Goal: Task Accomplishment & Management: Use online tool/utility

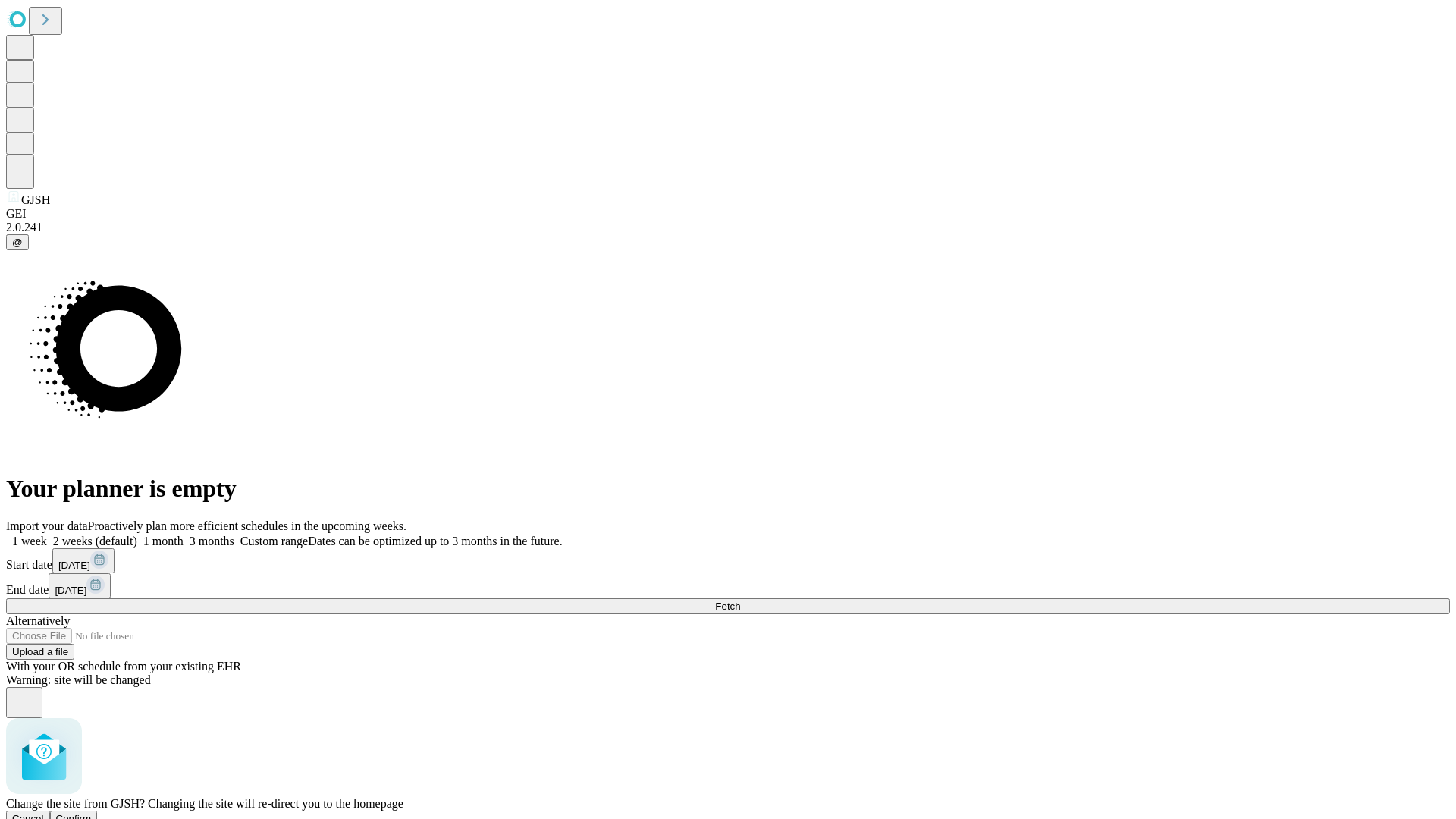
click at [92, 813] on span "Confirm" at bounding box center [73, 818] width 35 height 11
click at [183, 535] on label "1 month" at bounding box center [160, 541] width 46 height 13
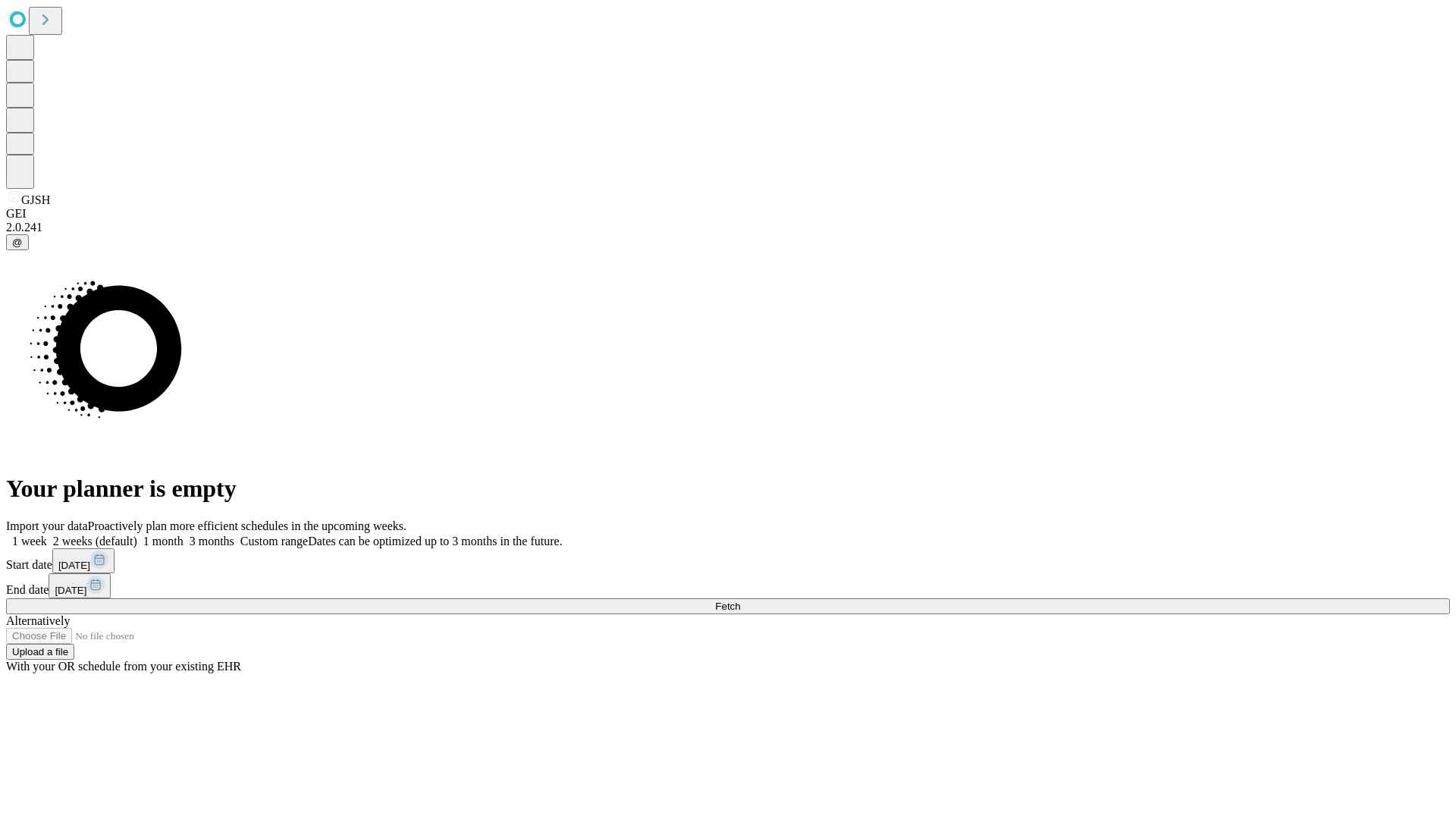
click at [740, 600] on span "Fetch" at bounding box center [727, 605] width 25 height 11
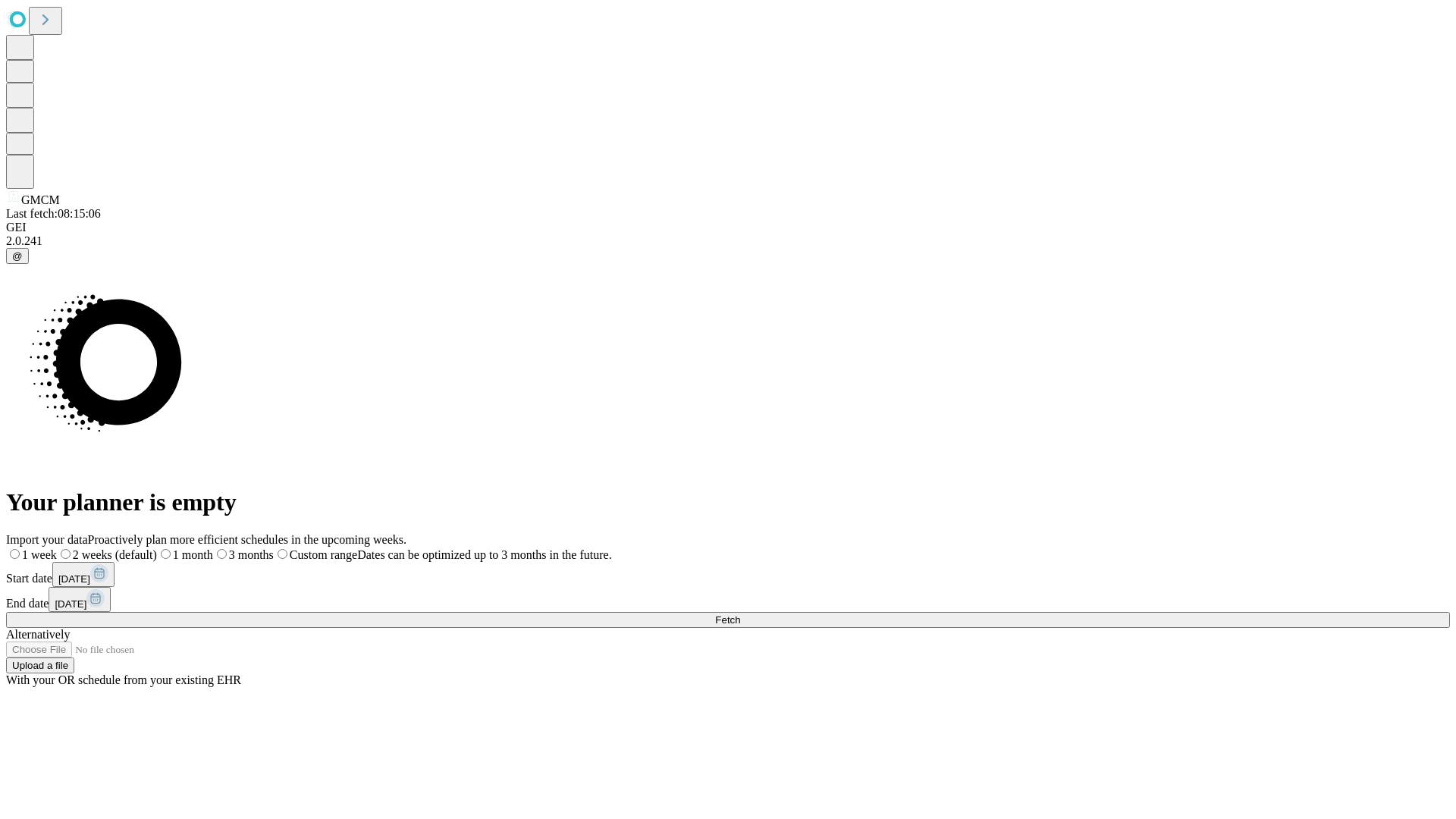
click at [213, 549] on label "1 month" at bounding box center [184, 555] width 56 height 13
click at [740, 614] on span "Fetch" at bounding box center [727, 619] width 25 height 11
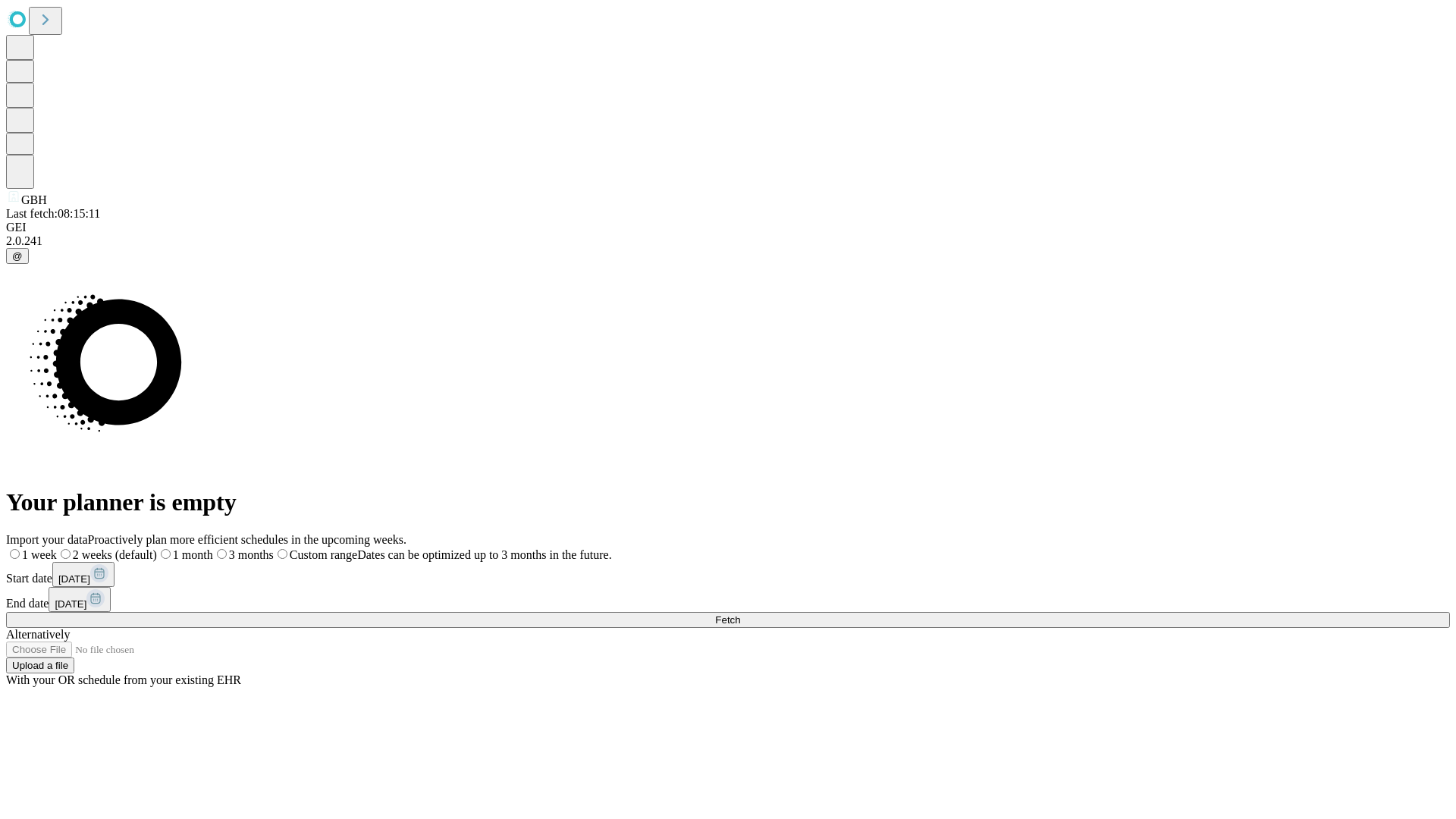
click at [213, 549] on label "1 month" at bounding box center [184, 555] width 56 height 13
click at [740, 614] on span "Fetch" at bounding box center [727, 619] width 25 height 11
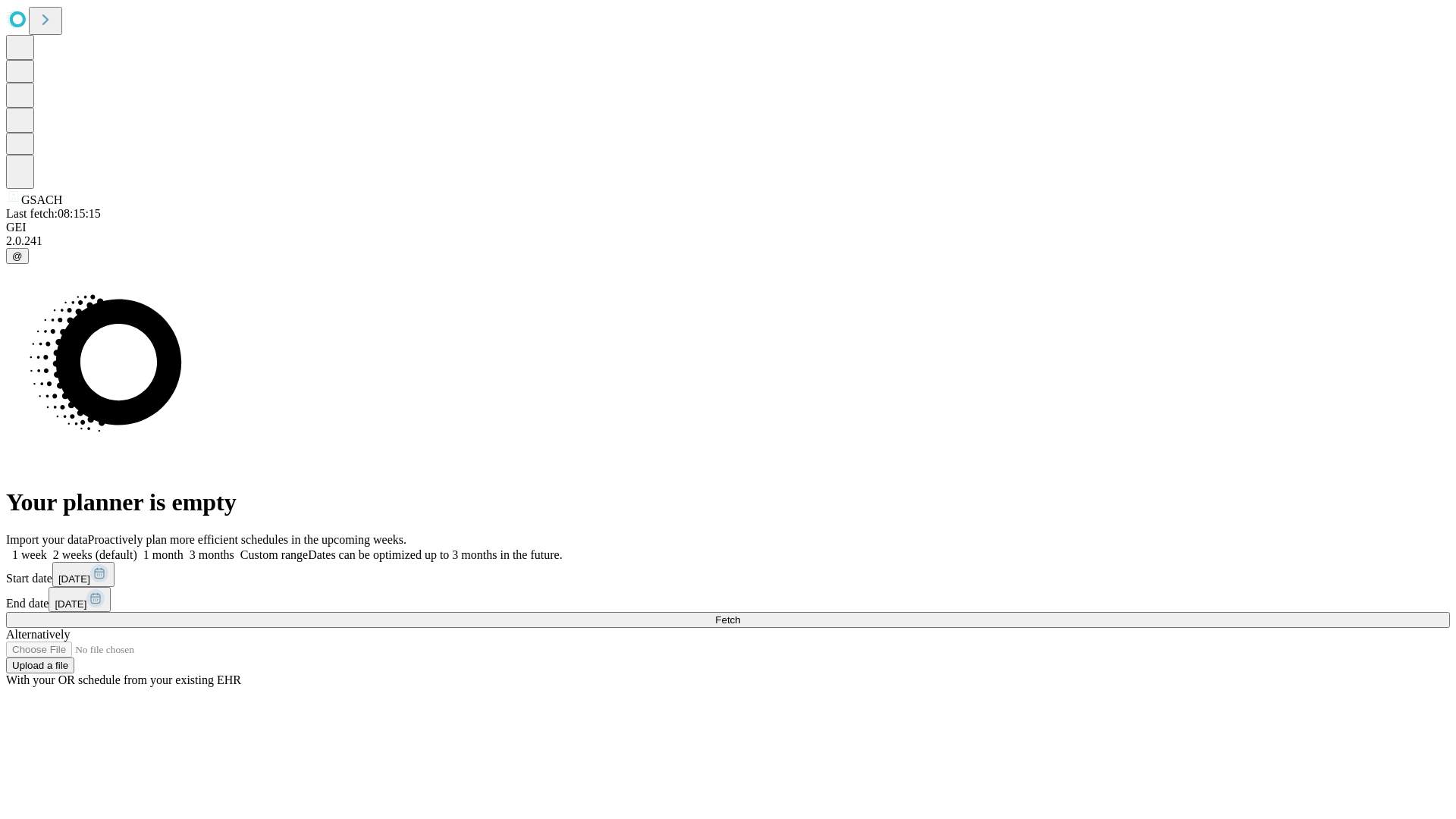
click at [183, 549] on label "1 month" at bounding box center [160, 555] width 46 height 13
click at [740, 614] on span "Fetch" at bounding box center [727, 619] width 25 height 11
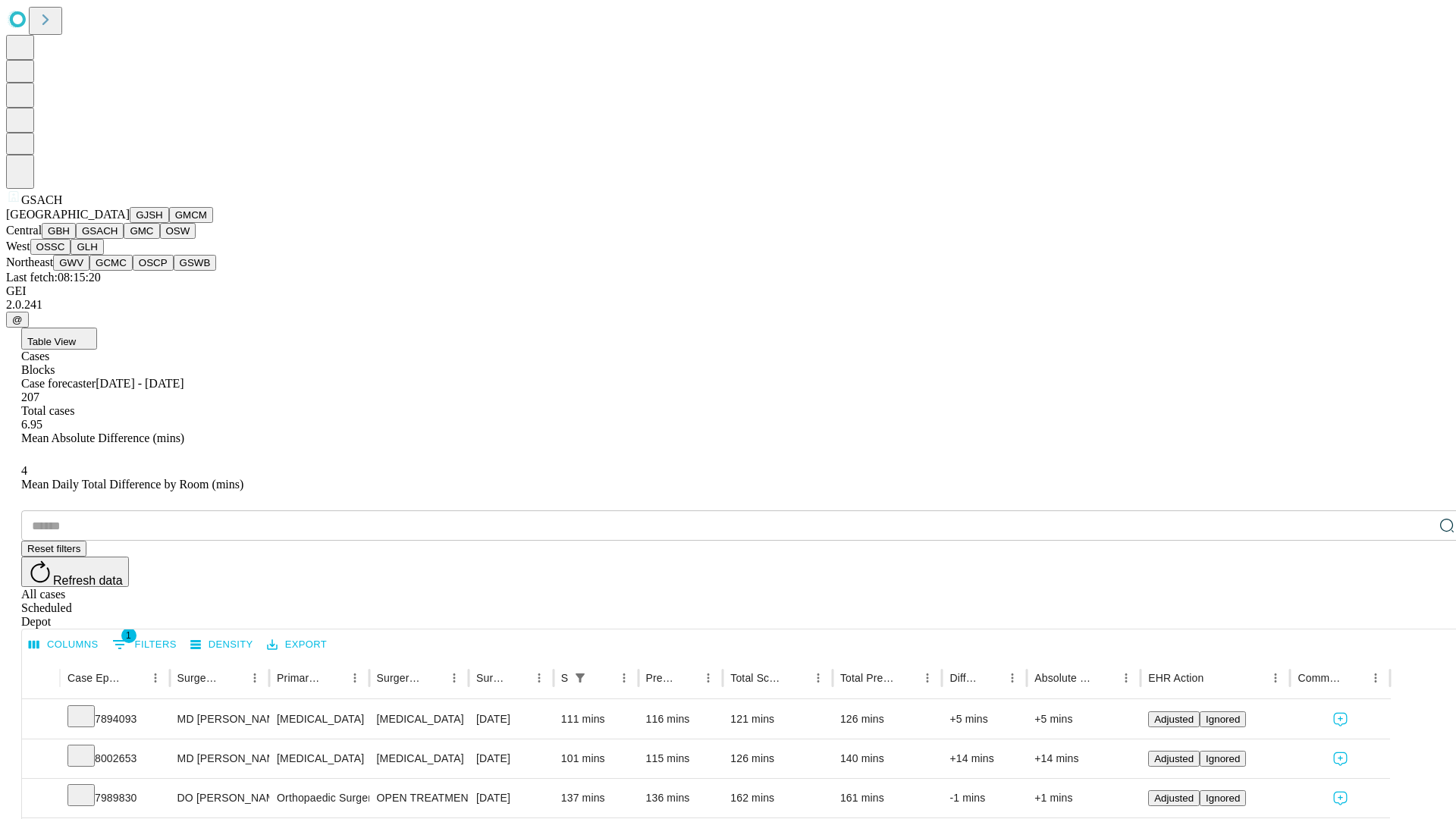
click at [124, 239] on button "GMC" at bounding box center [141, 231] width 35 height 16
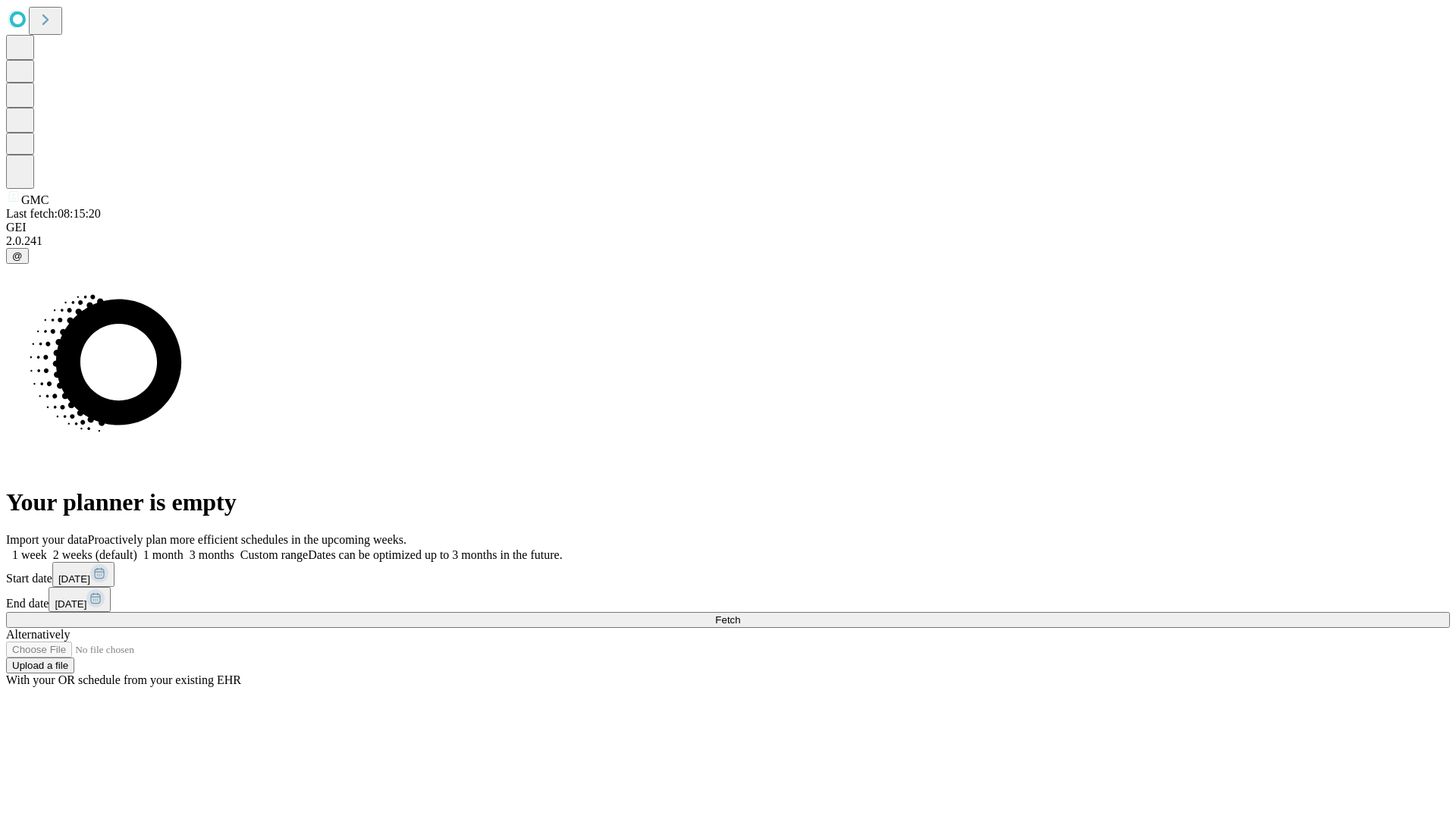
click at [740, 614] on span "Fetch" at bounding box center [727, 619] width 25 height 11
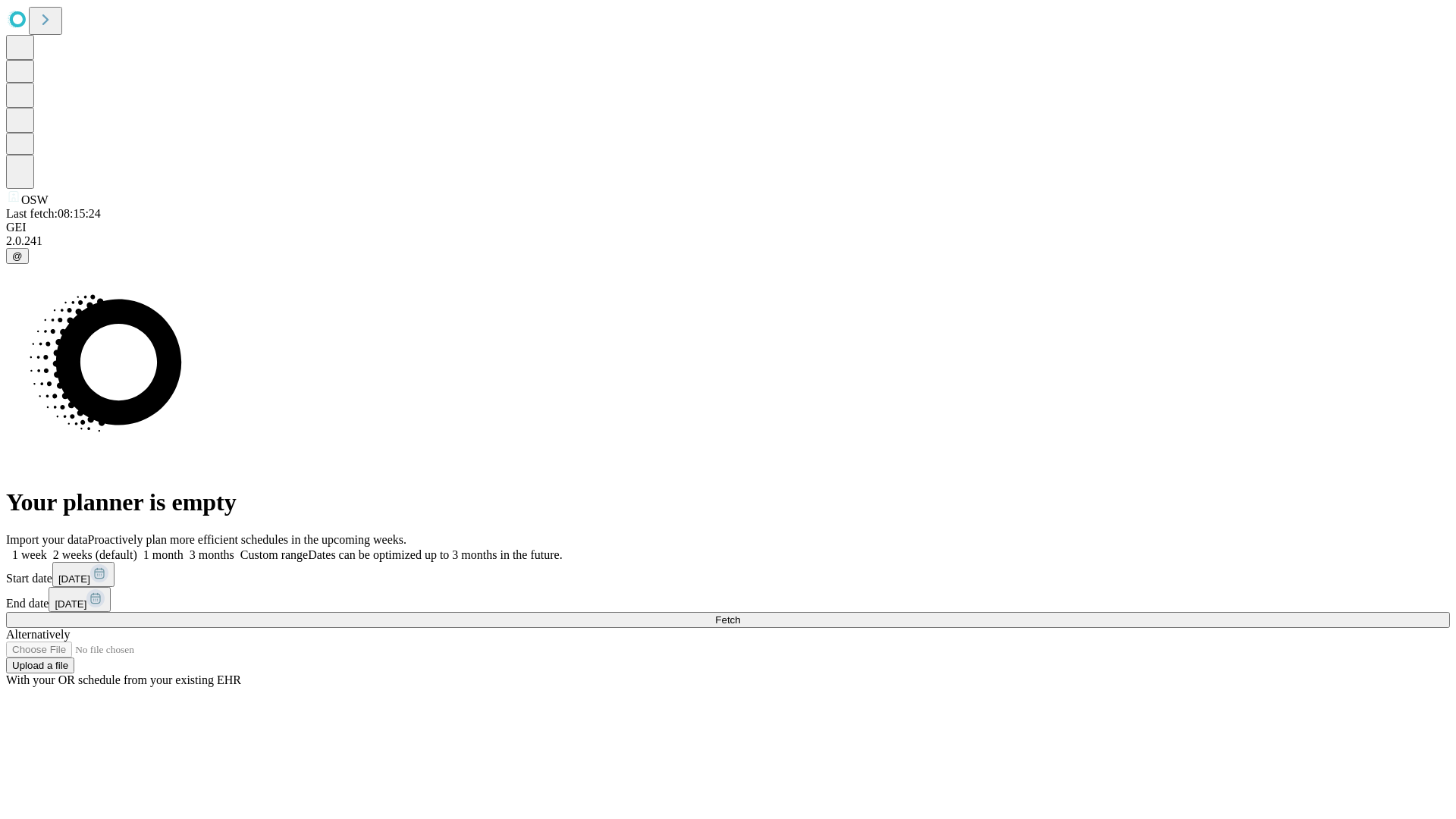
click at [183, 549] on label "1 month" at bounding box center [160, 555] width 46 height 13
click at [740, 614] on span "Fetch" at bounding box center [727, 619] width 25 height 11
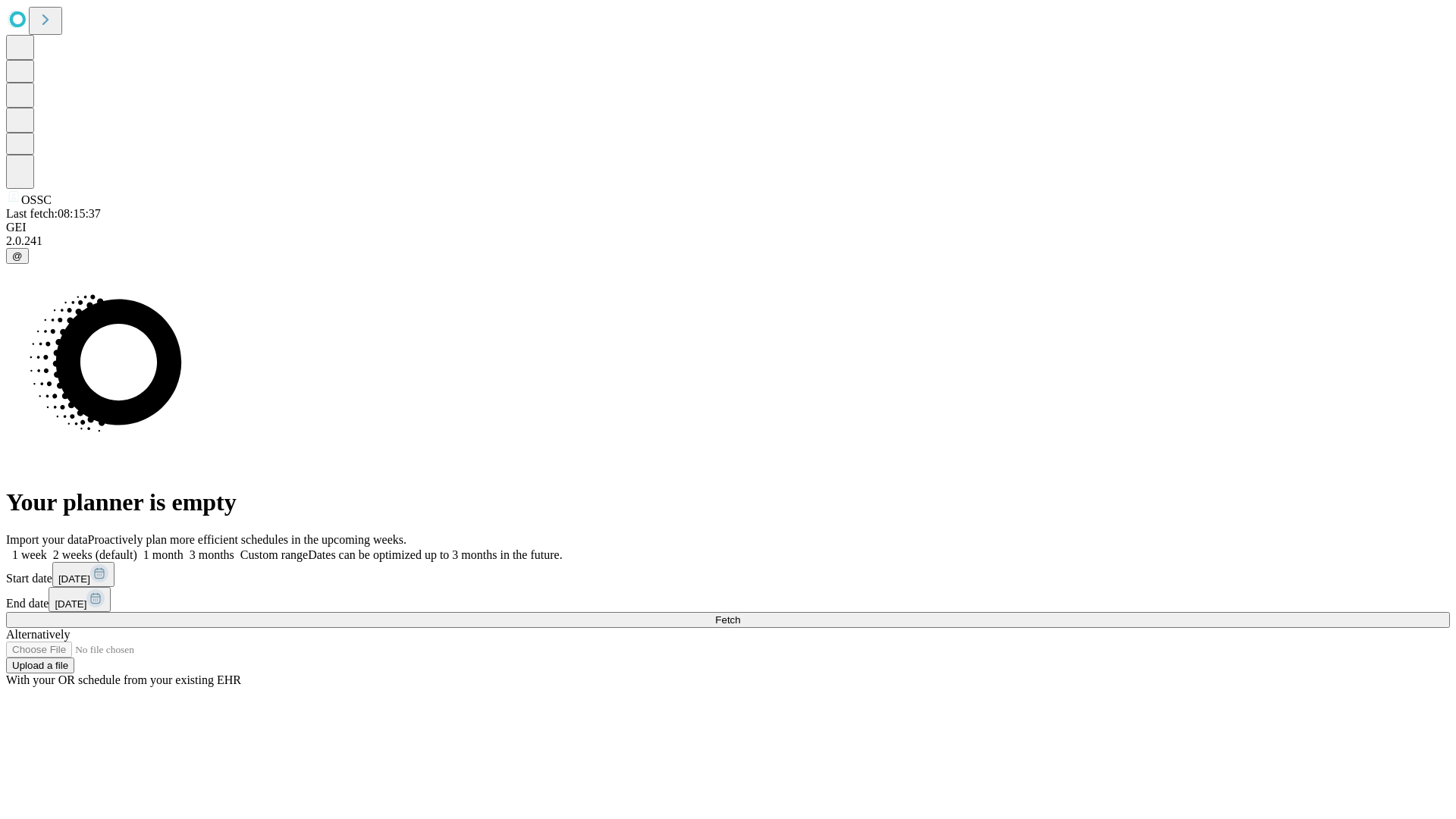
click at [183, 549] on label "1 month" at bounding box center [160, 555] width 46 height 13
click at [740, 614] on span "Fetch" at bounding box center [727, 619] width 25 height 11
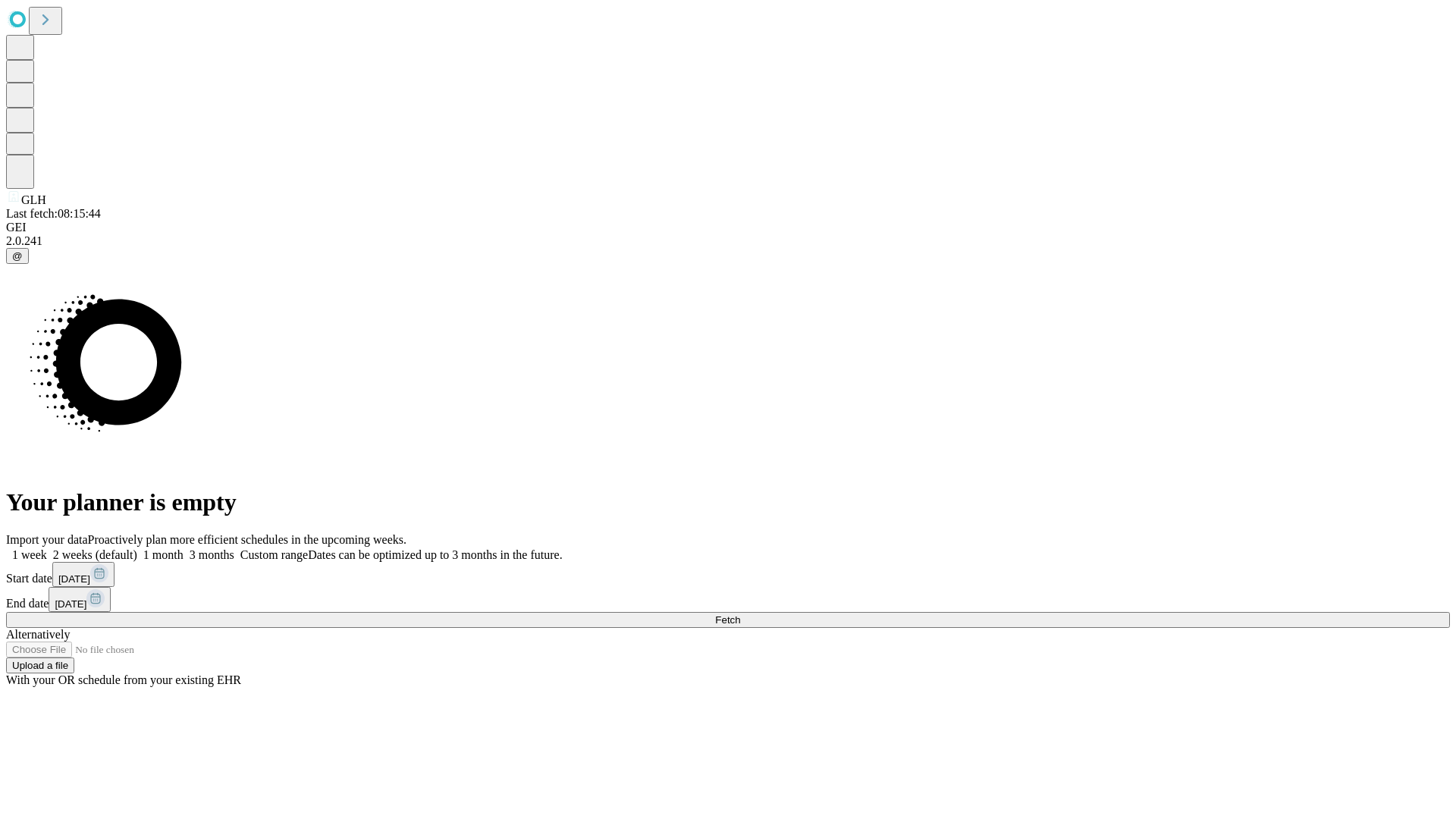
click at [183, 549] on label "1 month" at bounding box center [160, 555] width 46 height 13
click at [740, 614] on span "Fetch" at bounding box center [727, 619] width 25 height 11
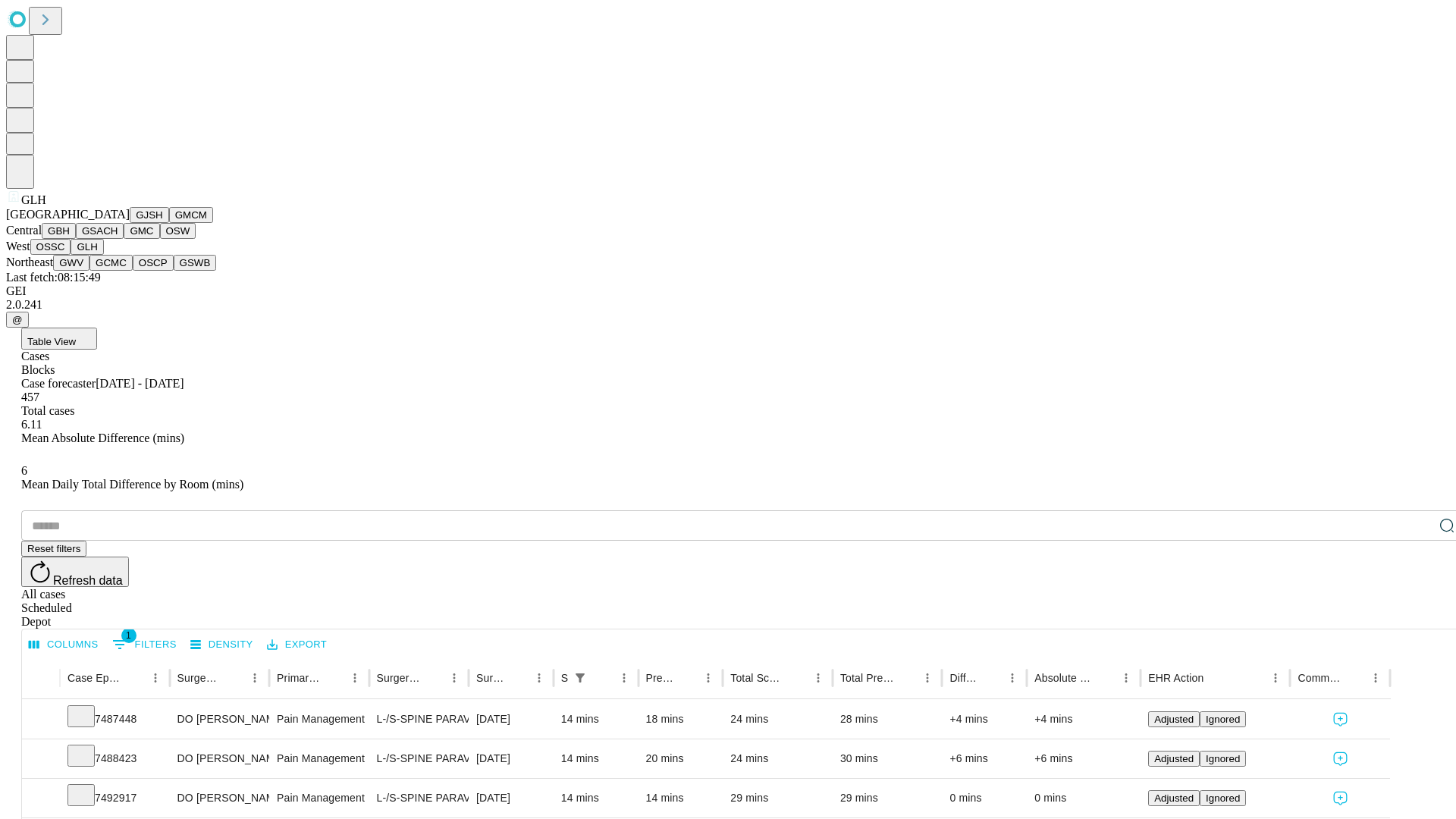
click at [90, 270] on button "GWV" at bounding box center [71, 263] width 36 height 16
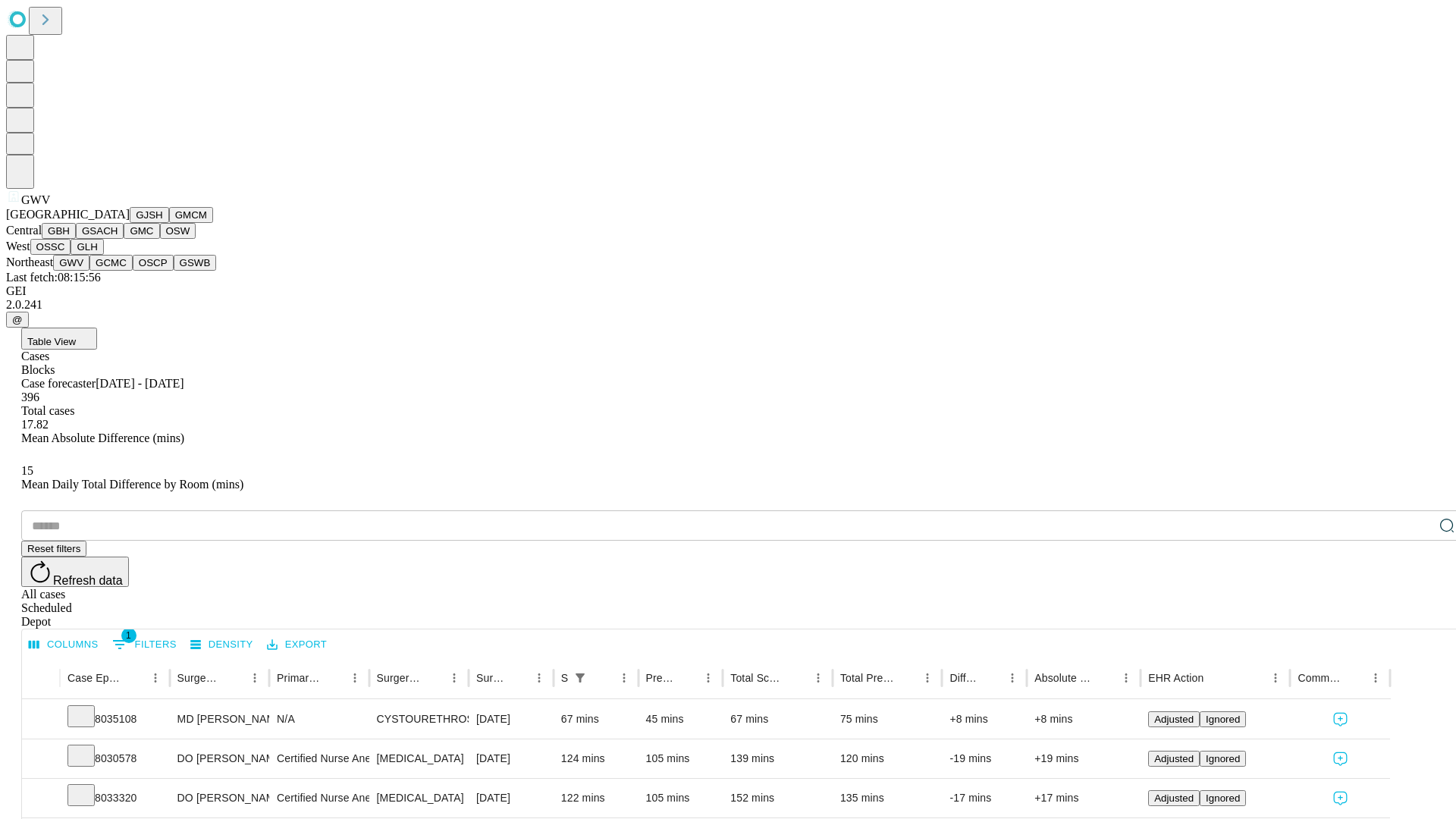
click at [117, 270] on button "GCMC" at bounding box center [111, 263] width 43 height 16
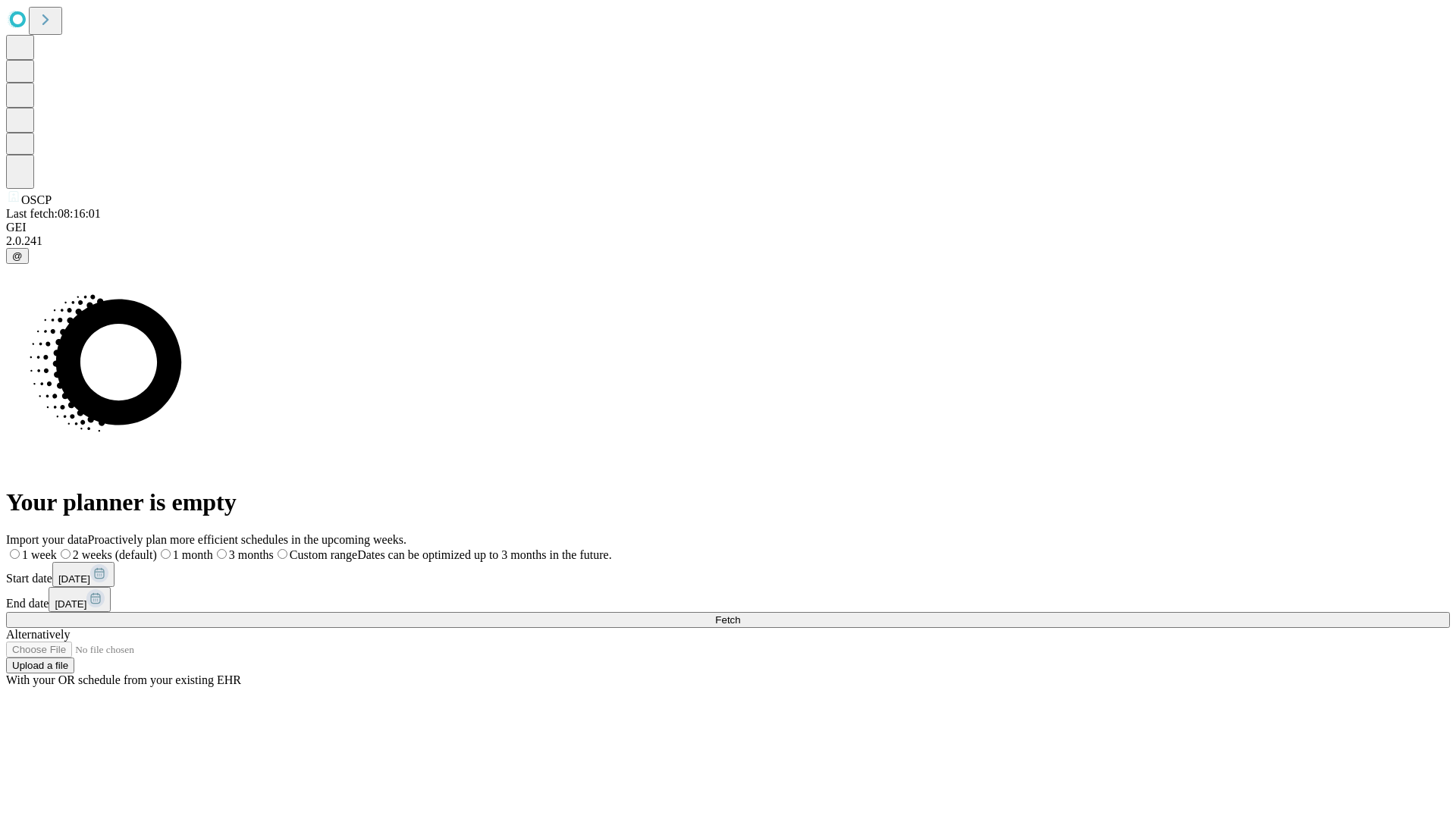
click at [213, 549] on label "1 month" at bounding box center [184, 555] width 56 height 13
click at [740, 614] on span "Fetch" at bounding box center [727, 619] width 25 height 11
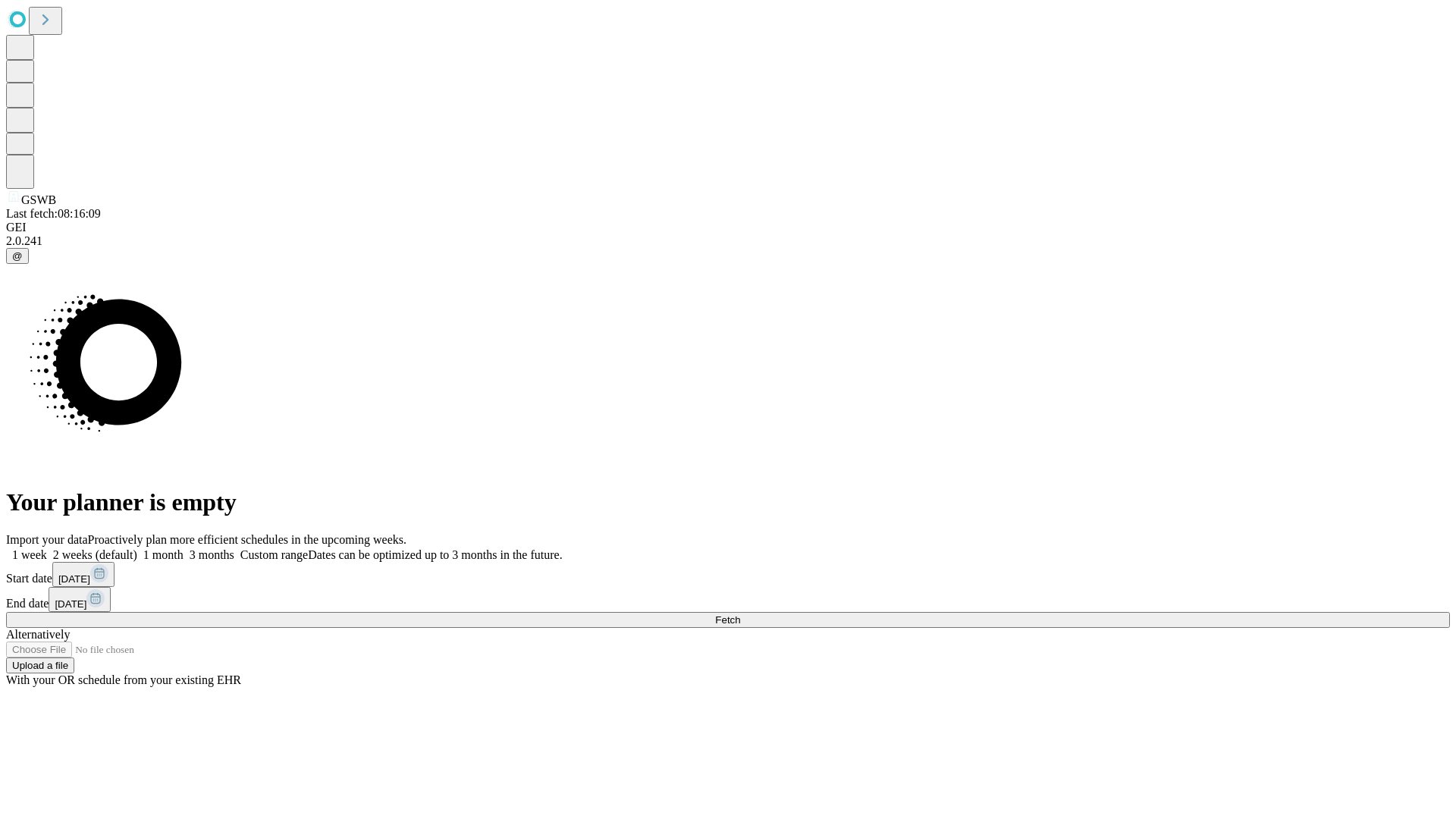
click at [183, 549] on label "1 month" at bounding box center [160, 555] width 46 height 13
